Goal: Learn about a topic

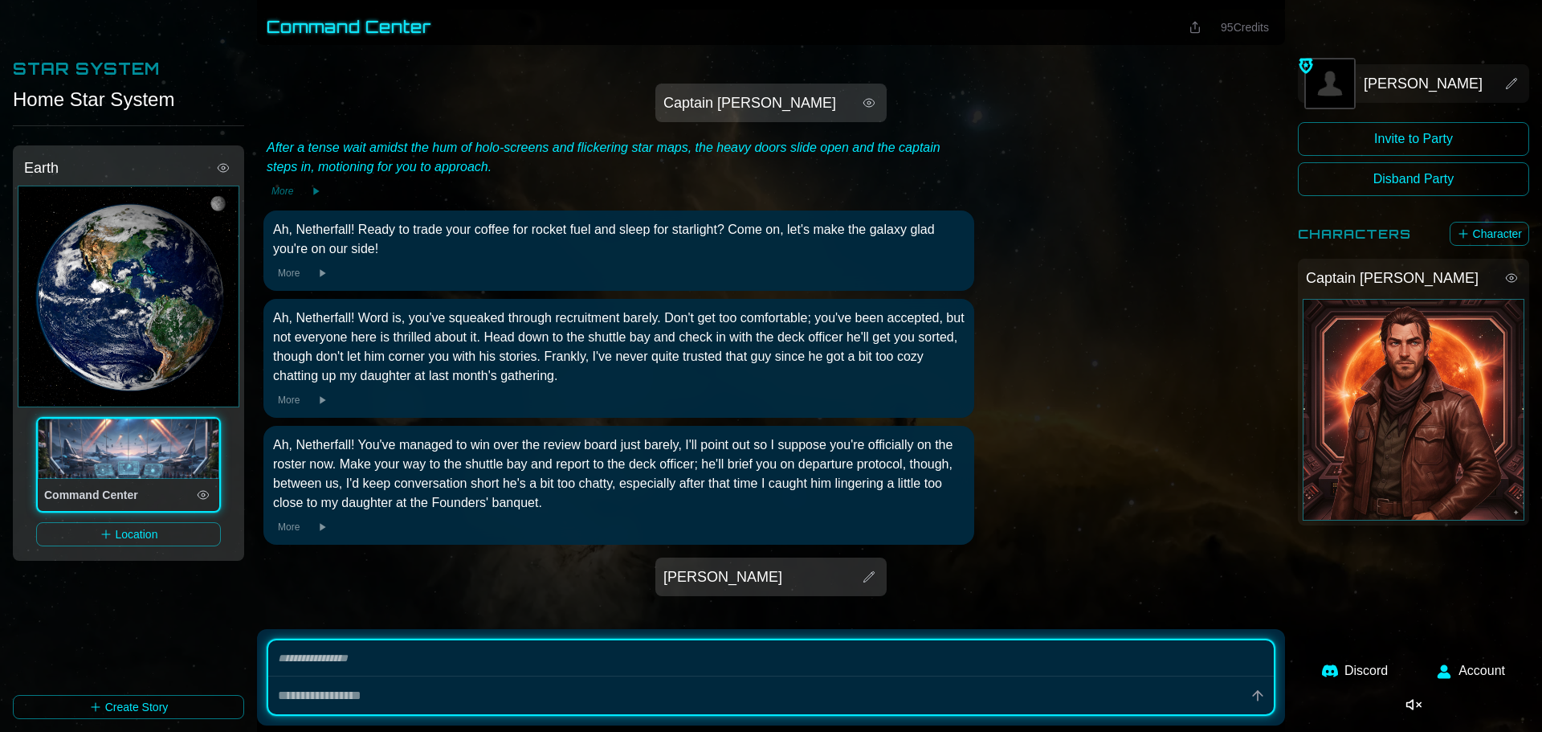
click at [779, 561] on div "[PERSON_NAME]" at bounding box center [770, 576] width 231 height 39
type textarea "*"
click at [1374, 673] on link "Discord" at bounding box center [1354, 670] width 85 height 39
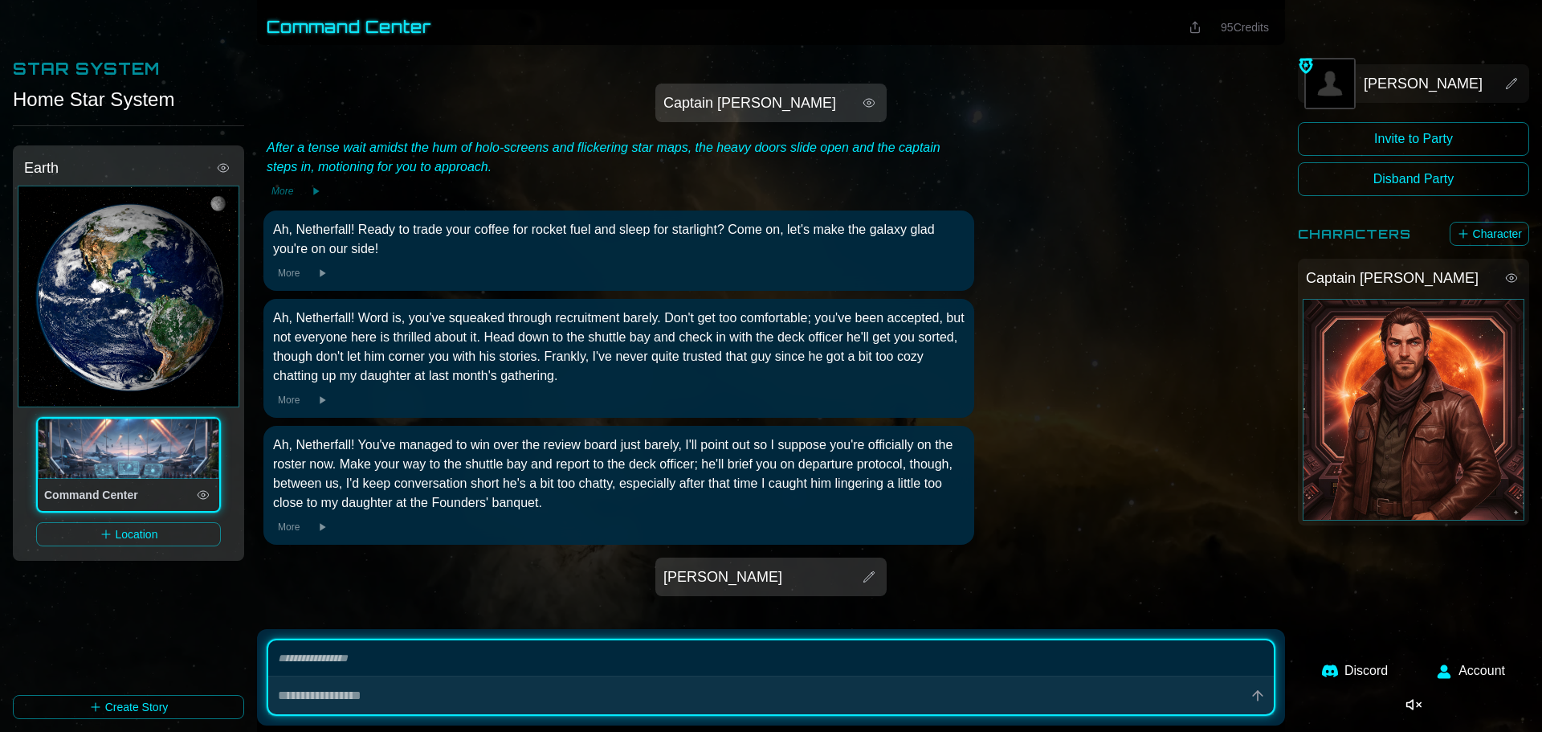
type textarea "*"
